Goal: Information Seeking & Learning: Check status

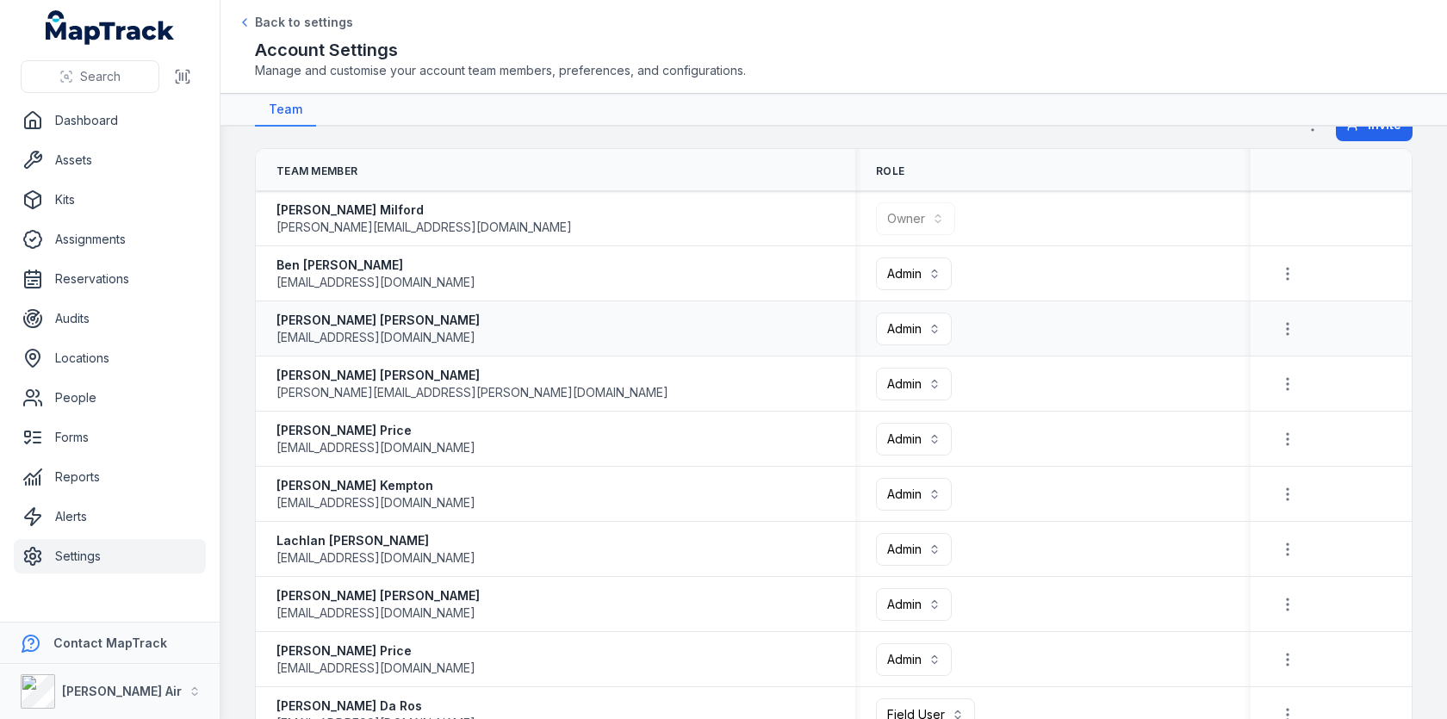
scroll to position [76, 0]
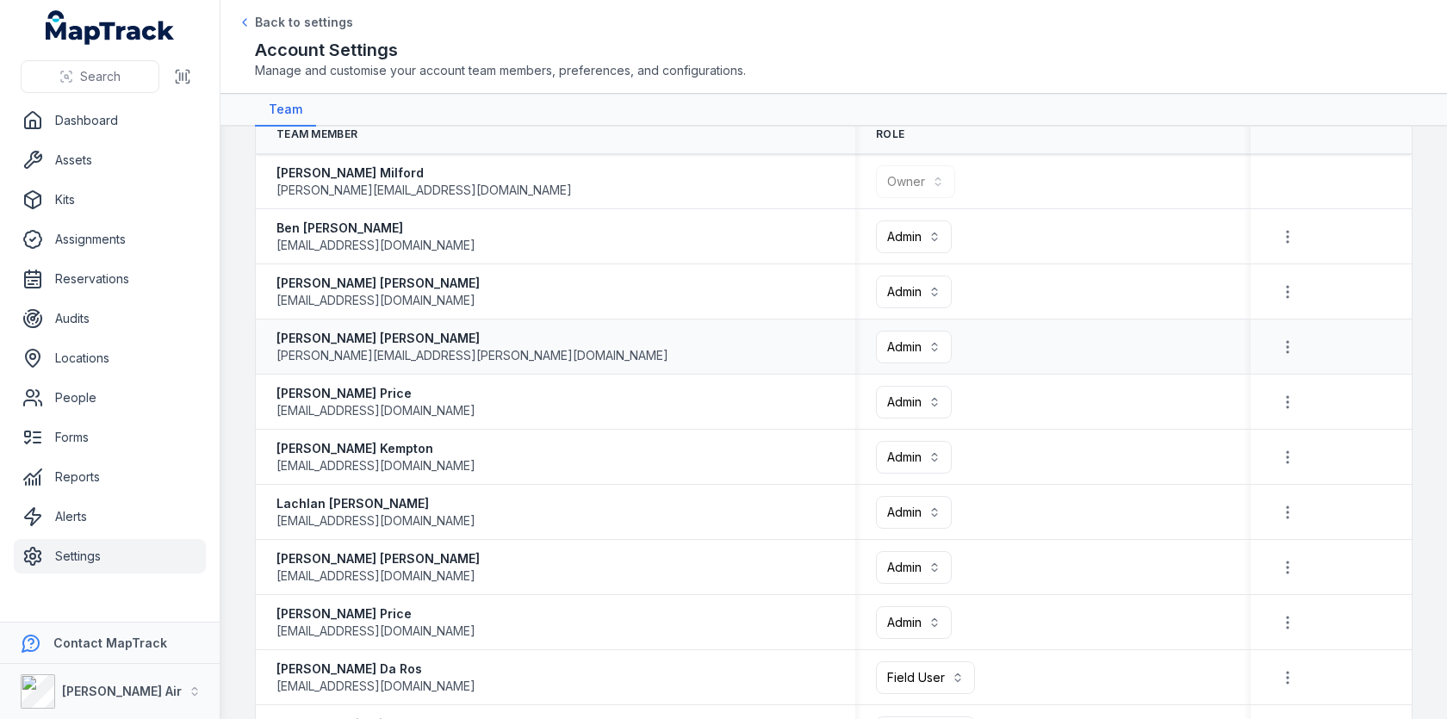
click at [723, 338] on div "[PERSON_NAME] [PERSON_NAME][EMAIL_ADDRESS][PERSON_NAME][DOMAIN_NAME]" at bounding box center [555, 347] width 558 height 34
click at [680, 268] on div "[PERSON_NAME] [EMAIL_ADDRESS][DOMAIN_NAME]" at bounding box center [555, 292] width 599 height 48
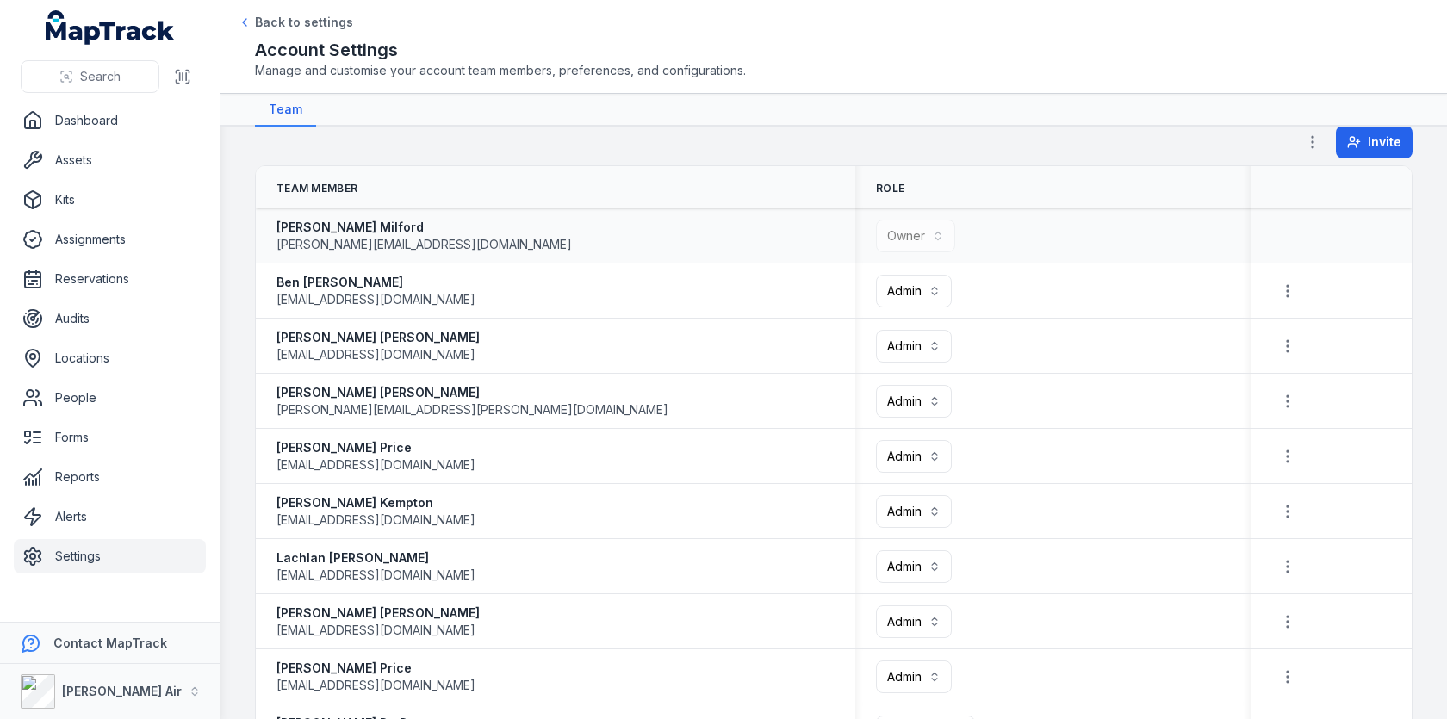
scroll to position [24, 0]
click at [499, 327] on div "[PERSON_NAME] [EMAIL_ADDRESS][DOMAIN_NAME]" at bounding box center [555, 343] width 558 height 34
click at [468, 438] on div "[PERSON_NAME] [EMAIL_ADDRESS][DOMAIN_NAME]" at bounding box center [555, 454] width 558 height 34
click at [445, 492] on div "[PERSON_NAME] [EMAIL_ADDRESS][DOMAIN_NAME]" at bounding box center [555, 509] width 558 height 34
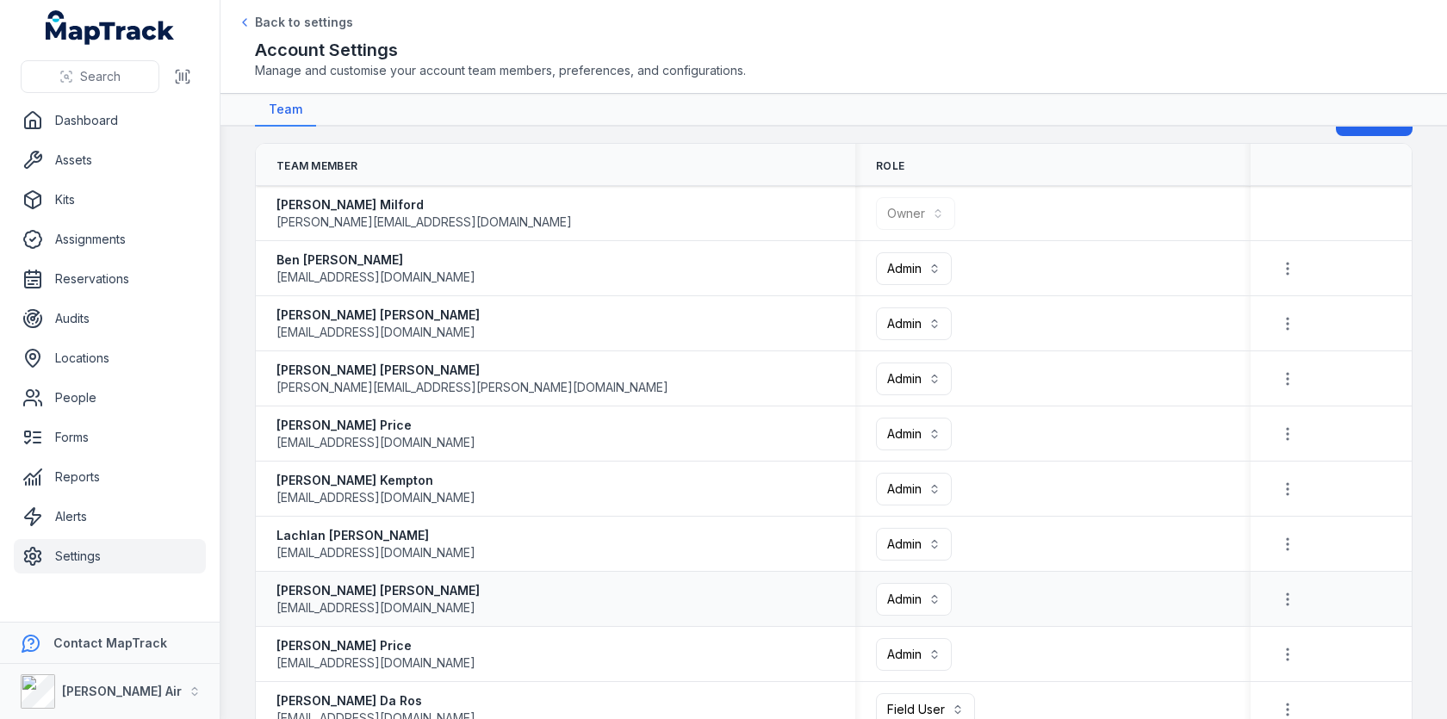
click at [411, 590] on div "[PERSON_NAME] [EMAIL_ADDRESS][DOMAIN_NAME]" at bounding box center [555, 599] width 558 height 34
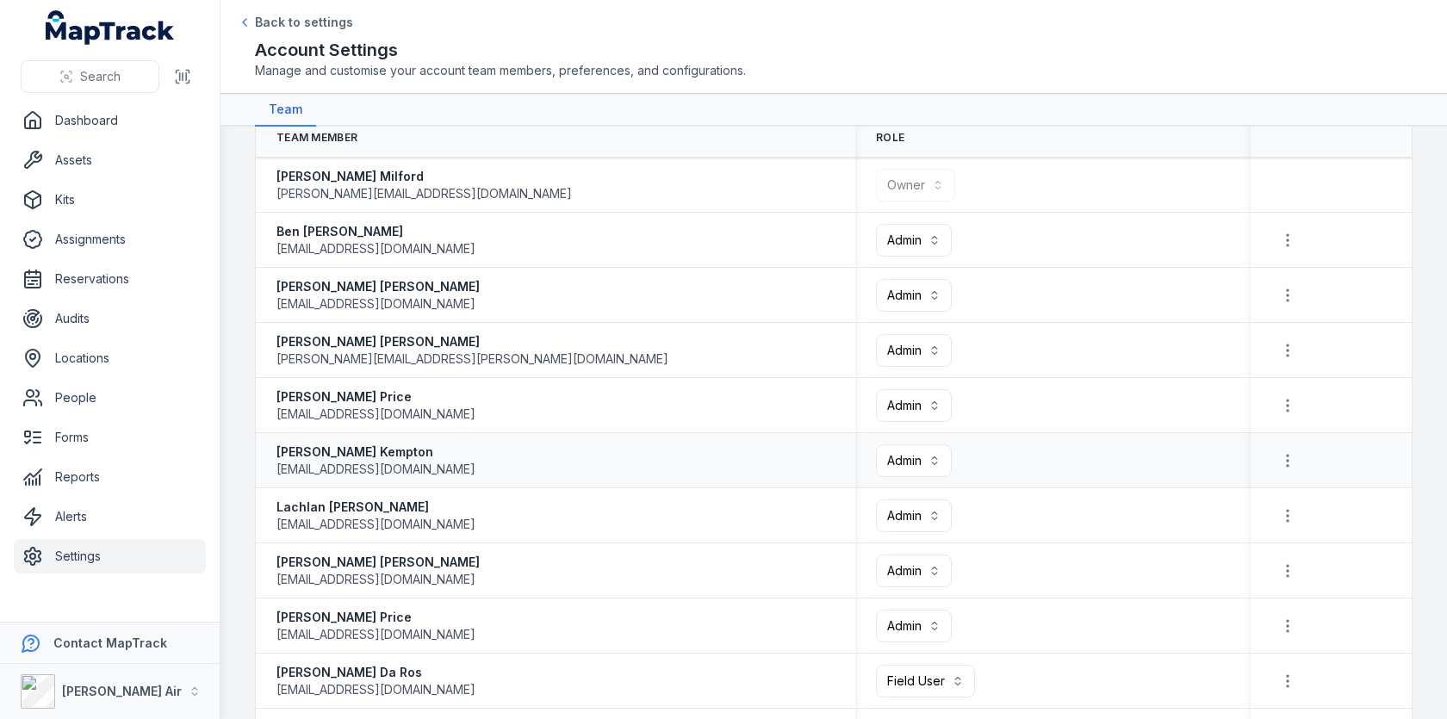
scroll to position [0, 0]
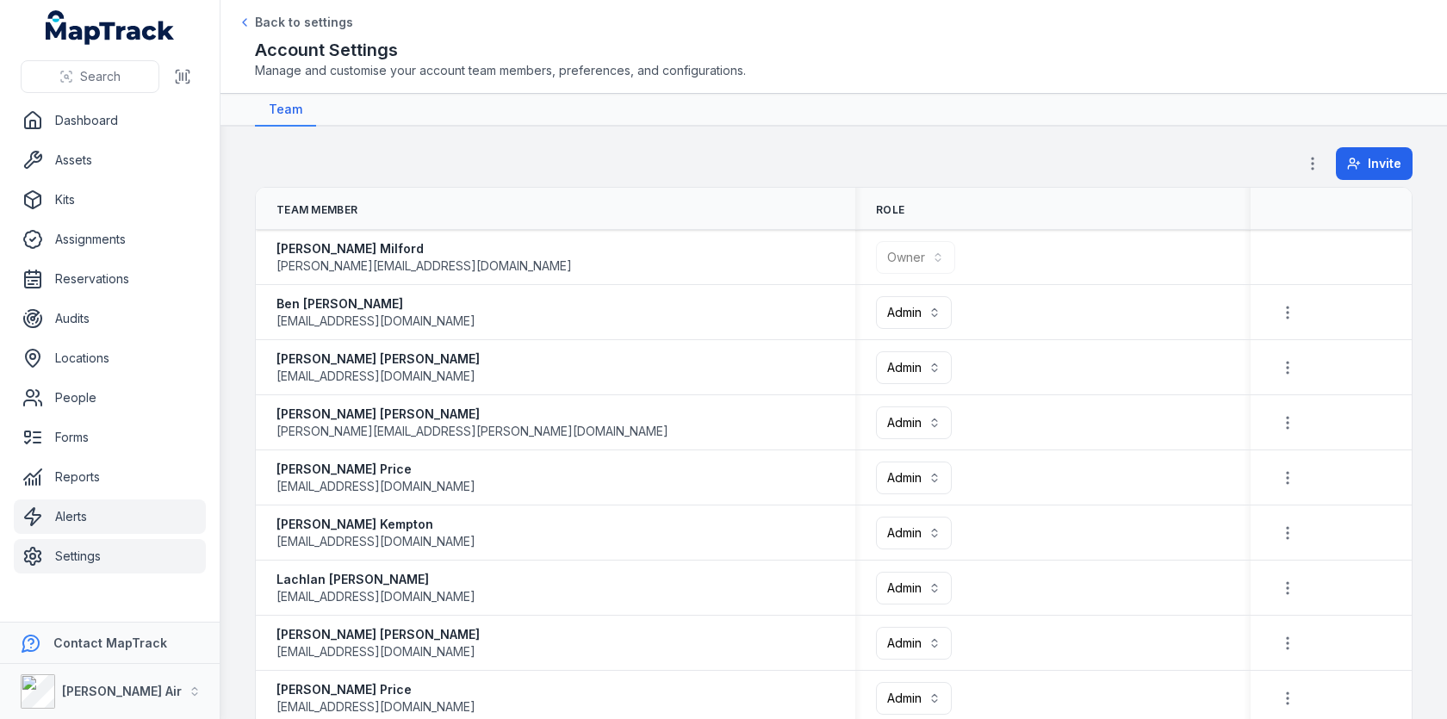
click at [122, 507] on link "Alerts" at bounding box center [110, 516] width 192 height 34
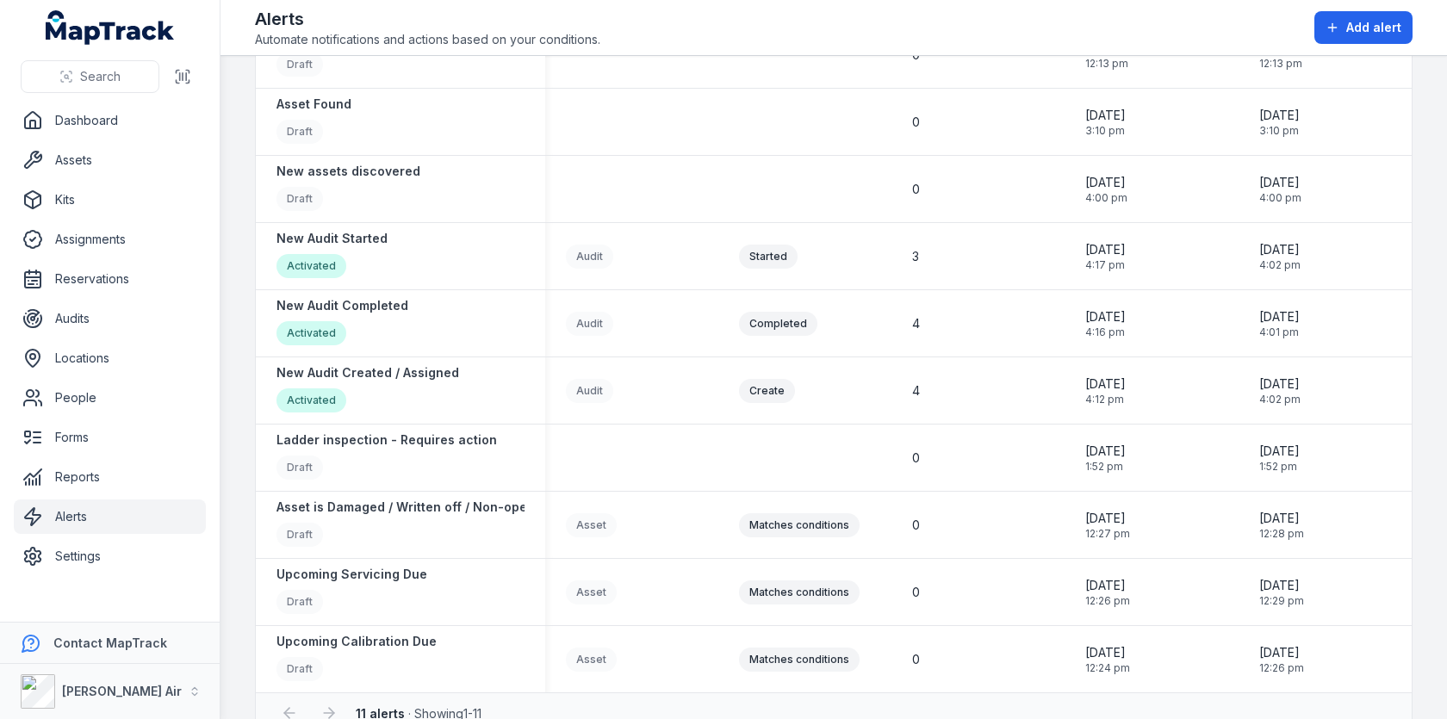
scroll to position [232, 0]
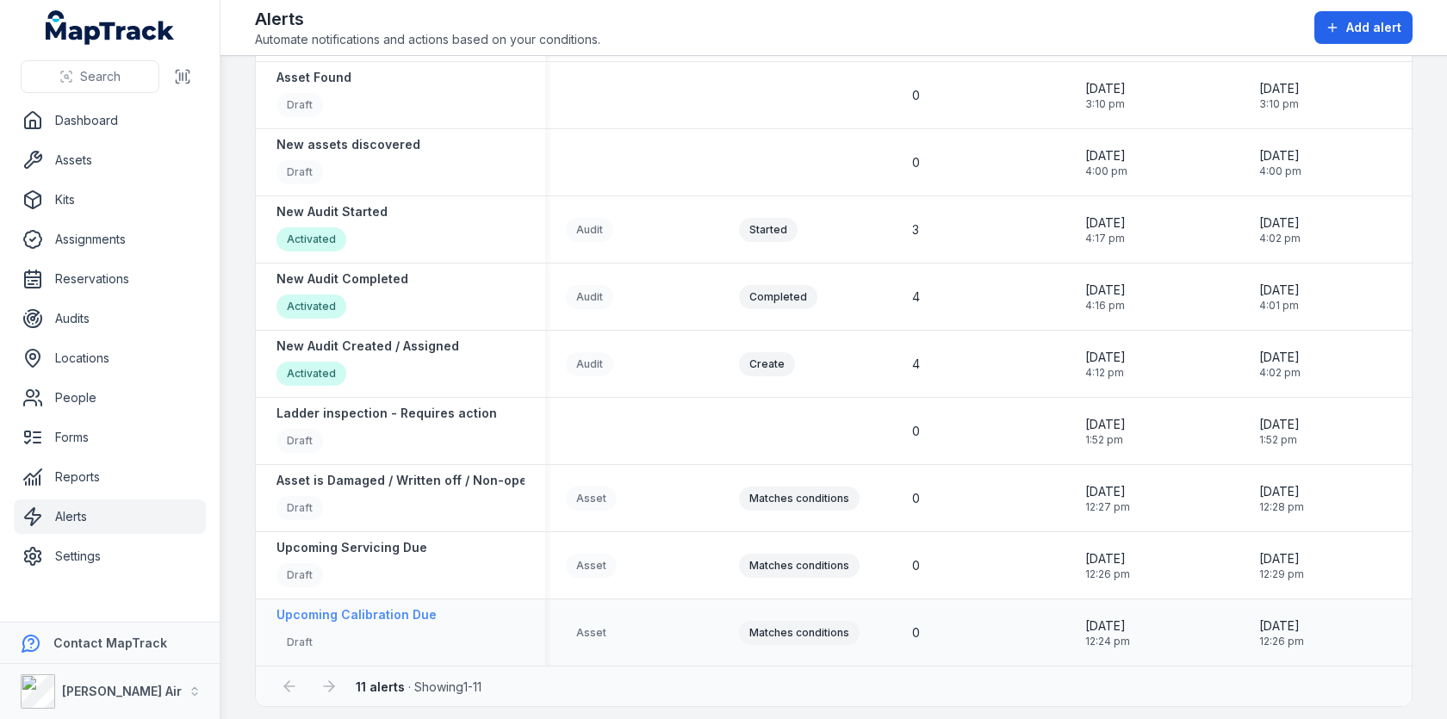
click at [413, 606] on strong "Upcoming Calibration Due" at bounding box center [356, 614] width 160 height 17
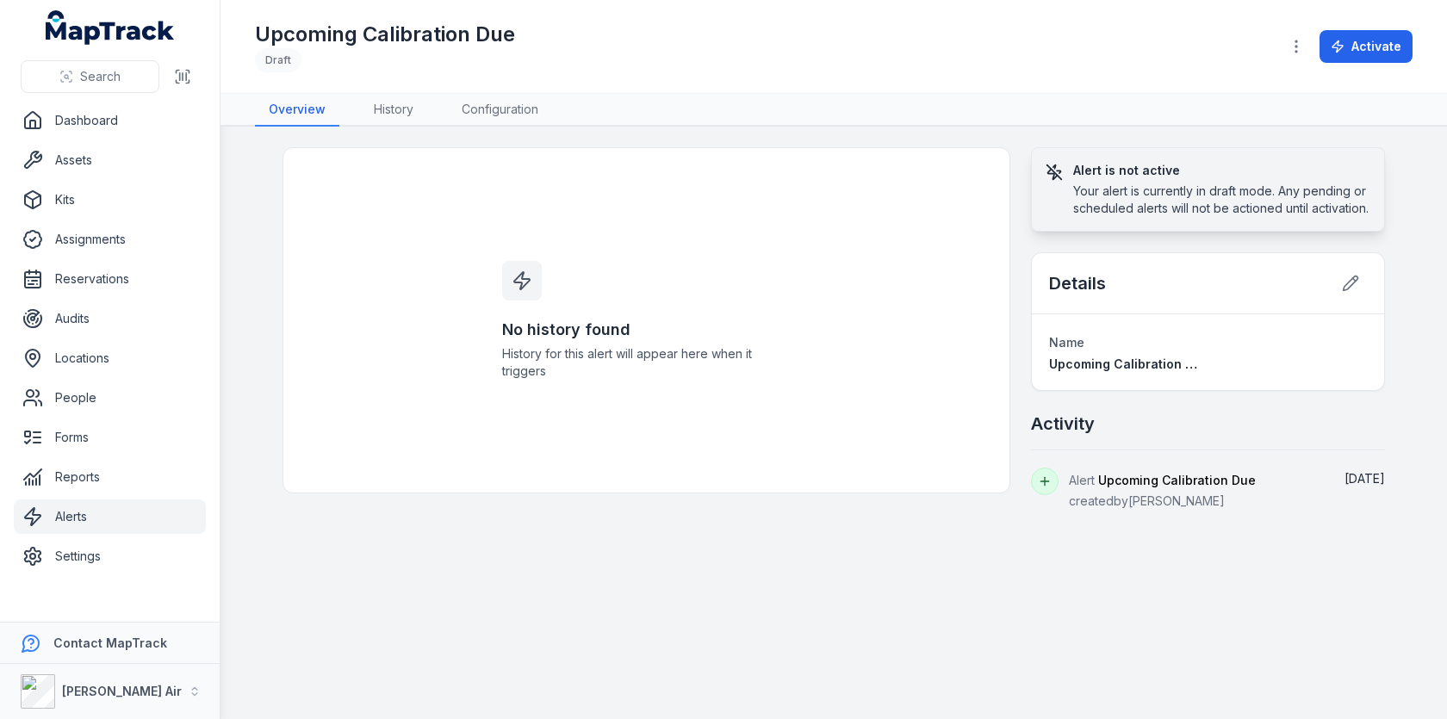
click at [1010, 273] on div "No history found History for this alert will appear here when it triggers Alert…" at bounding box center [833, 328] width 1102 height 363
click at [1014, 330] on div "No history found History for this alert will appear here when it triggers Alert…" at bounding box center [833, 328] width 1102 height 363
click at [485, 132] on main "No history found History for this alert will appear here when it triggers Alert…" at bounding box center [833, 423] width 1226 height 592
click at [512, 98] on link "Configuration" at bounding box center [500, 110] width 104 height 33
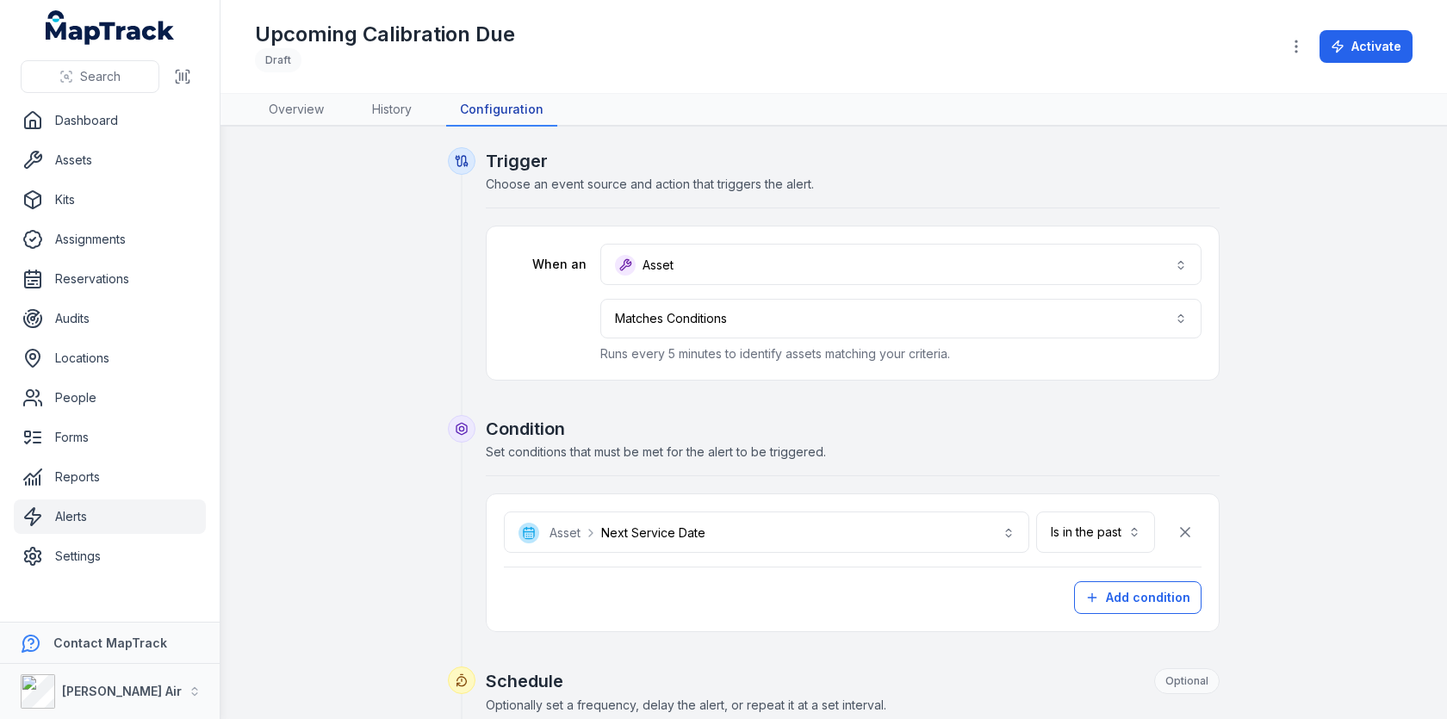
scroll to position [655, 0]
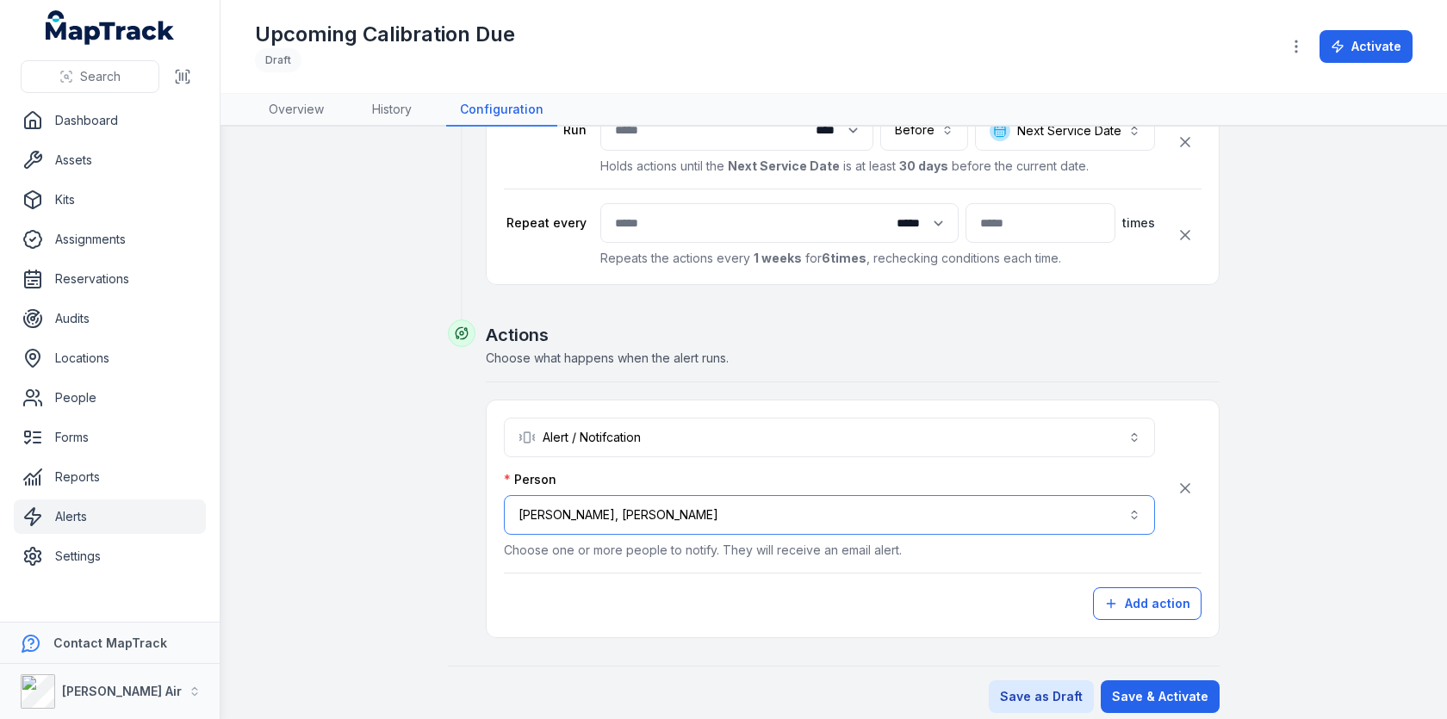
click at [730, 503] on button "**********" at bounding box center [829, 515] width 651 height 40
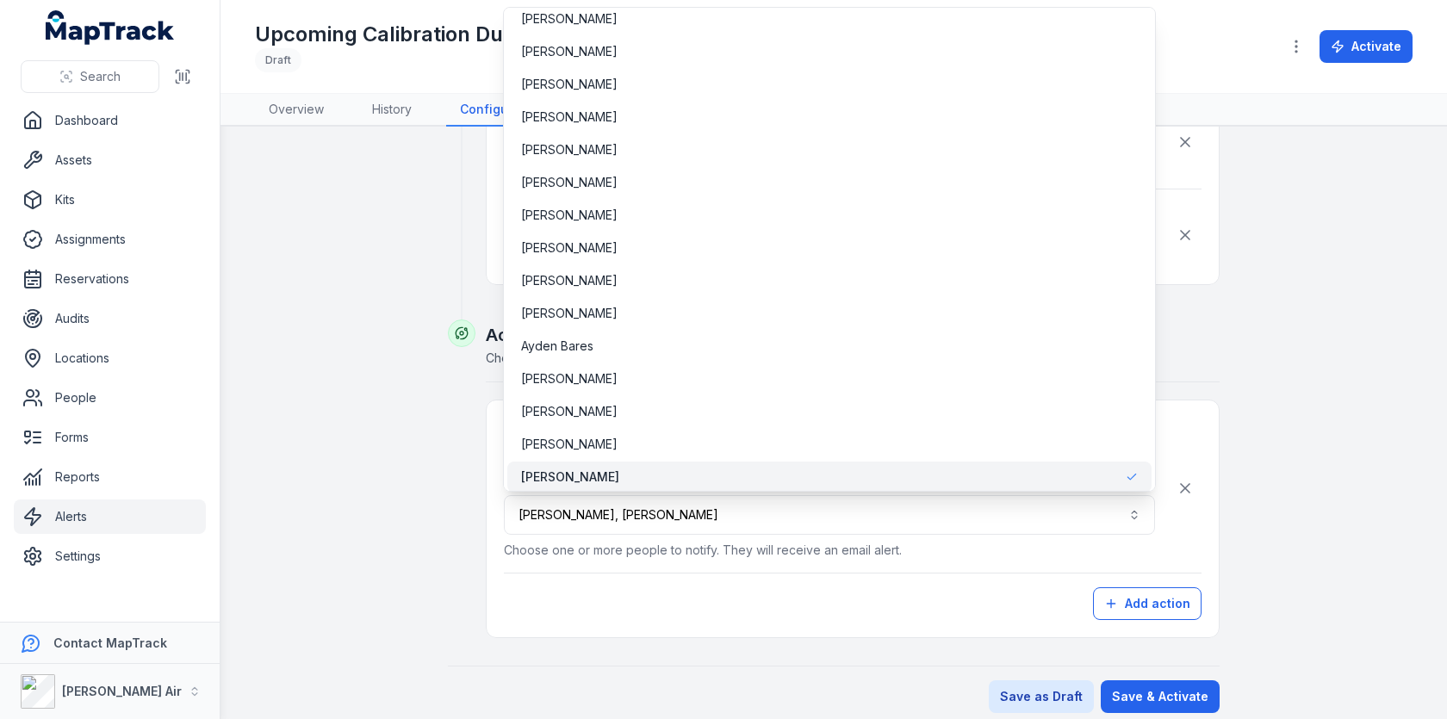
scroll to position [0, 0]
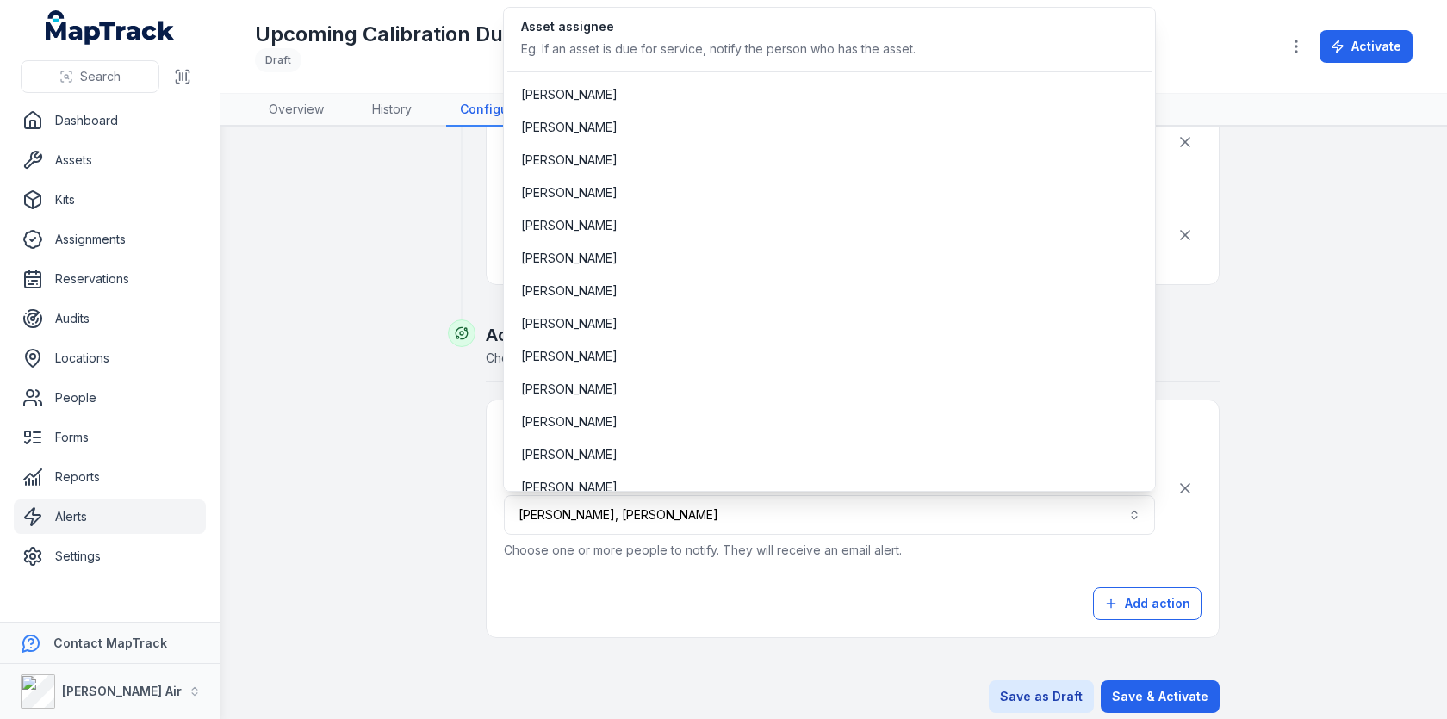
click at [136, 159] on div "**********" at bounding box center [723, 359] width 1447 height 719
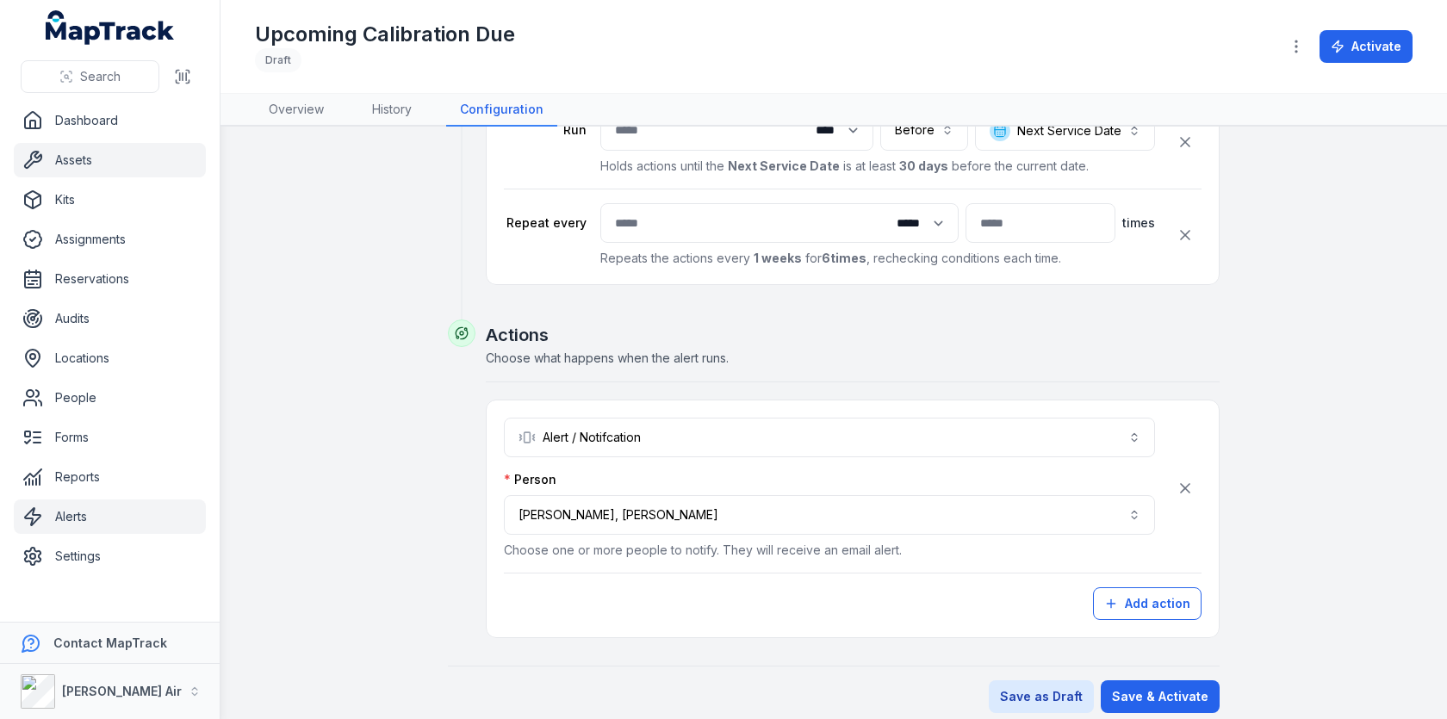
click at [108, 159] on link "Assets" at bounding box center [110, 160] width 192 height 34
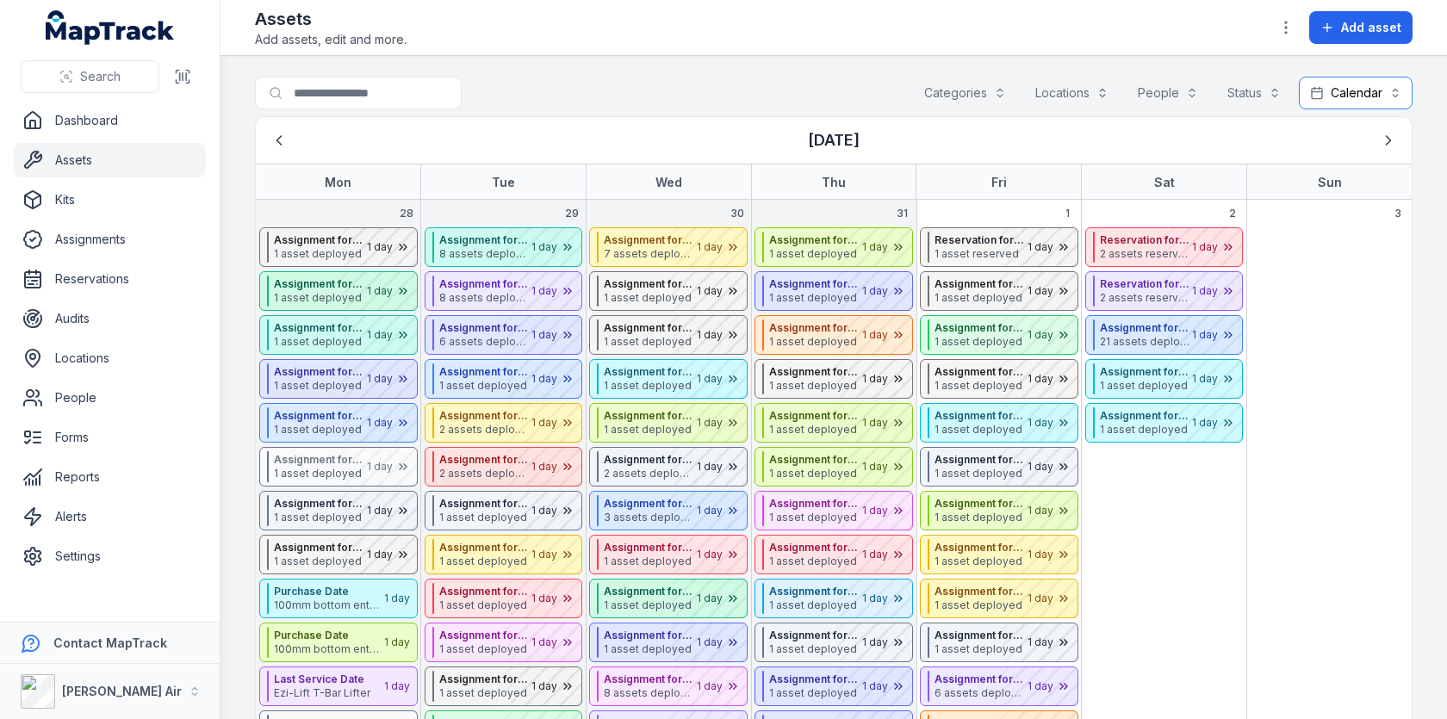
click at [1332, 94] on button "Calendar ********" at bounding box center [1356, 93] width 114 height 33
click at [1313, 133] on div "Table" at bounding box center [1322, 135] width 53 height 17
